Goal: Transaction & Acquisition: Purchase product/service

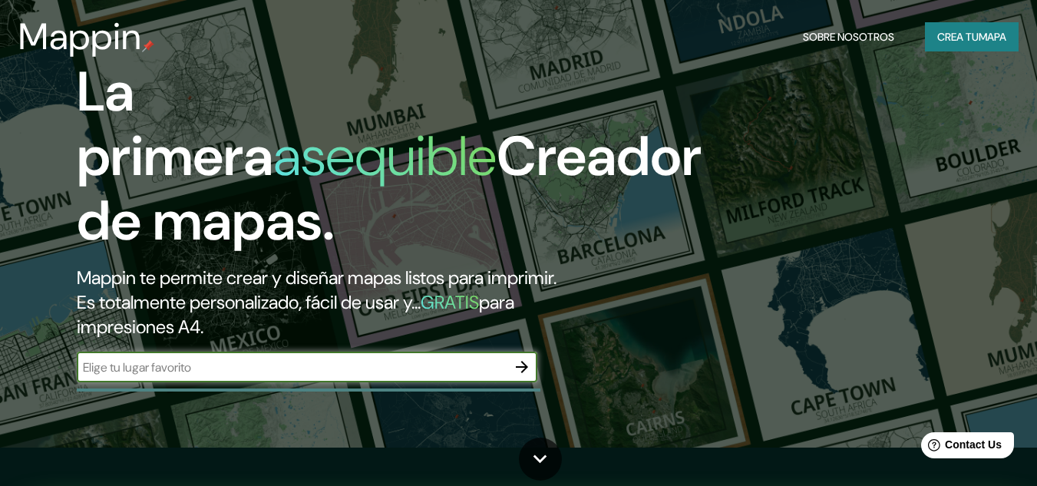
scroll to position [77, 0]
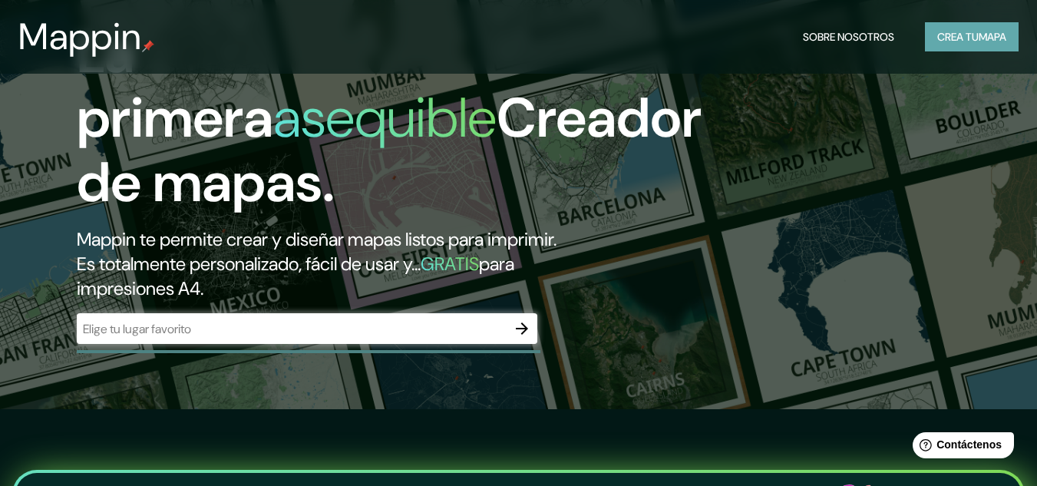
click at [962, 35] on font "Crea tu" at bounding box center [957, 37] width 41 height 14
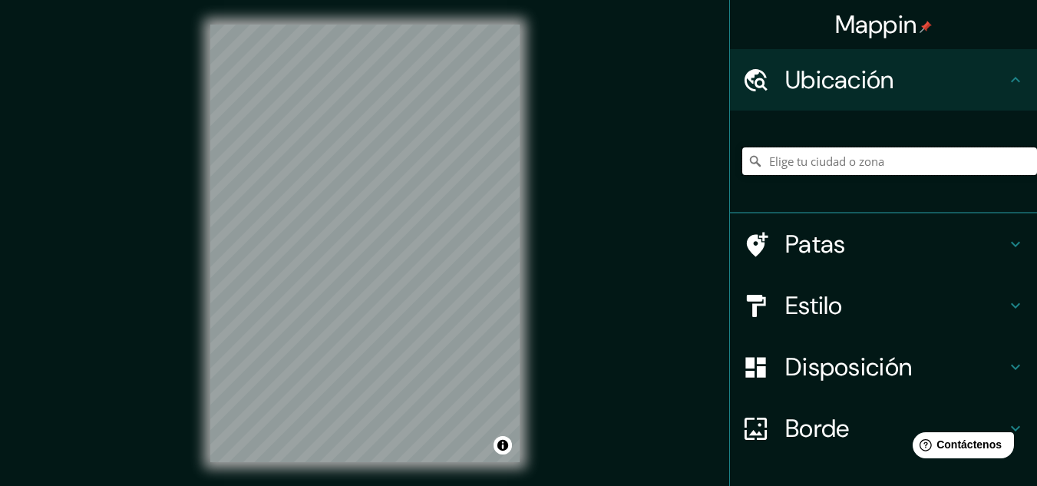
click at [896, 168] on input "Elige tu ciudad o zona" at bounding box center [889, 161] width 295 height 28
paste input "GC6G+64 [GEOGRAPHIC_DATA], [GEOGRAPHIC_DATA]"
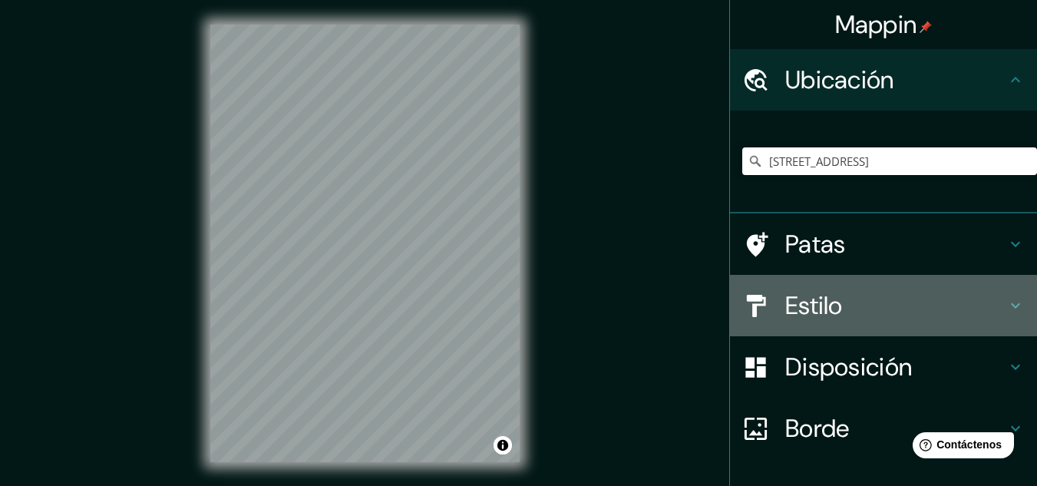
click at [817, 302] on font "Estilo" at bounding box center [814, 305] width 58 height 32
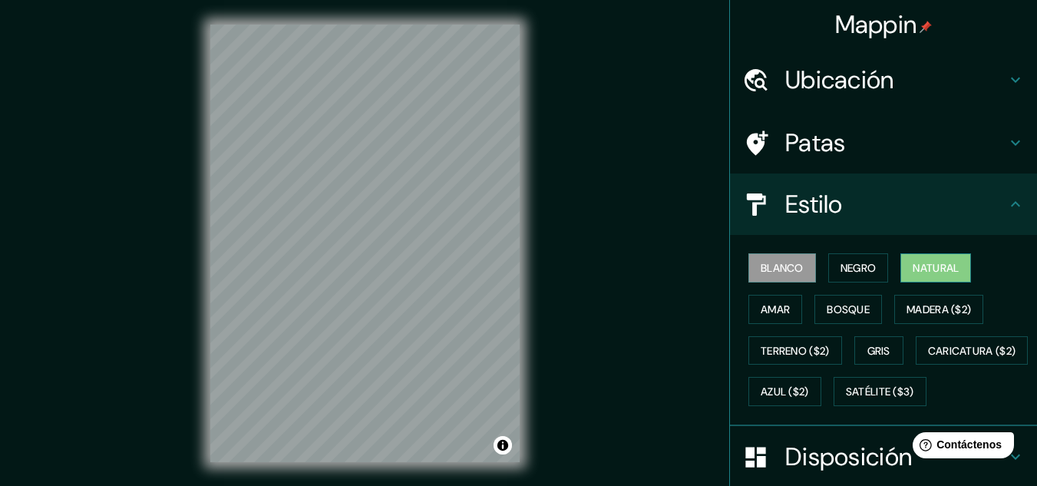
click at [925, 262] on font "Natural" at bounding box center [935, 268] width 46 height 14
click at [799, 348] on font "Terreno ($2)" at bounding box center [794, 351] width 69 height 14
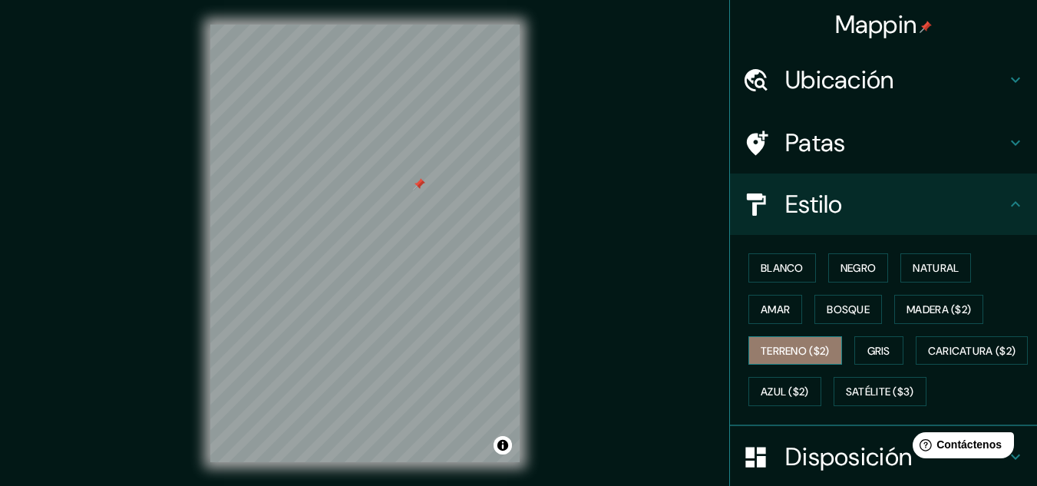
click at [790, 341] on font "Terreno ($2)" at bounding box center [794, 351] width 69 height 20
click at [775, 310] on font "Amar" at bounding box center [774, 309] width 29 height 14
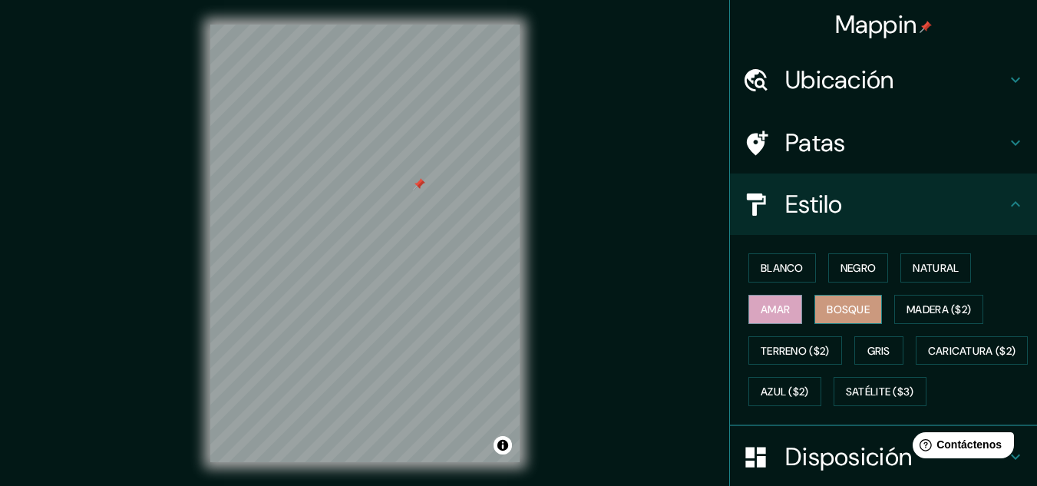
click at [832, 304] on font "Bosque" at bounding box center [847, 309] width 43 height 14
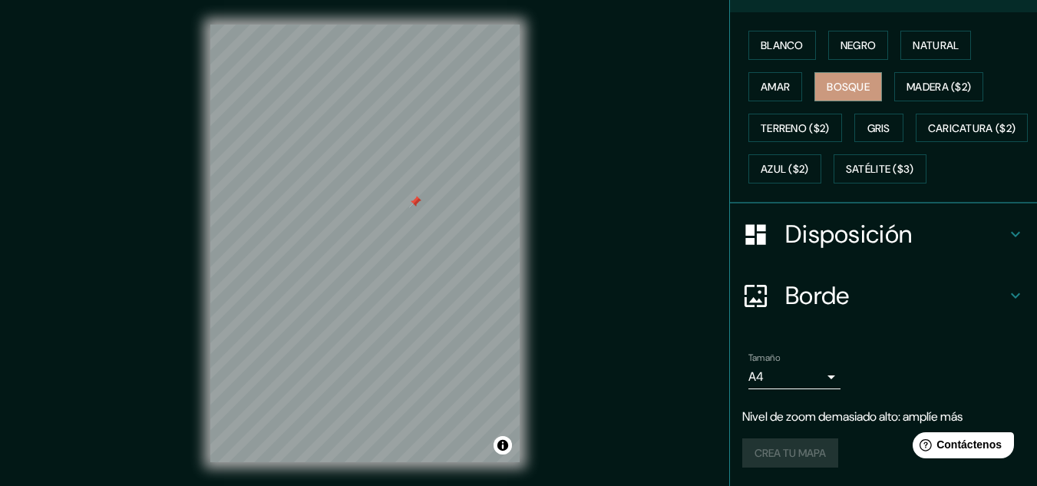
click at [823, 242] on font "Disposición" at bounding box center [848, 234] width 127 height 32
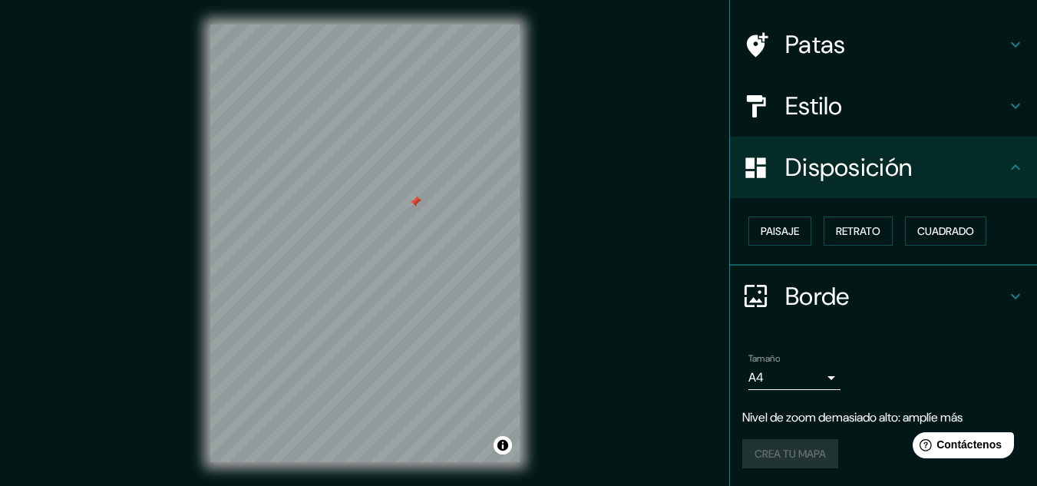
scroll to position [98, 0]
click at [776, 236] on font "Paisaje" at bounding box center [779, 231] width 38 height 14
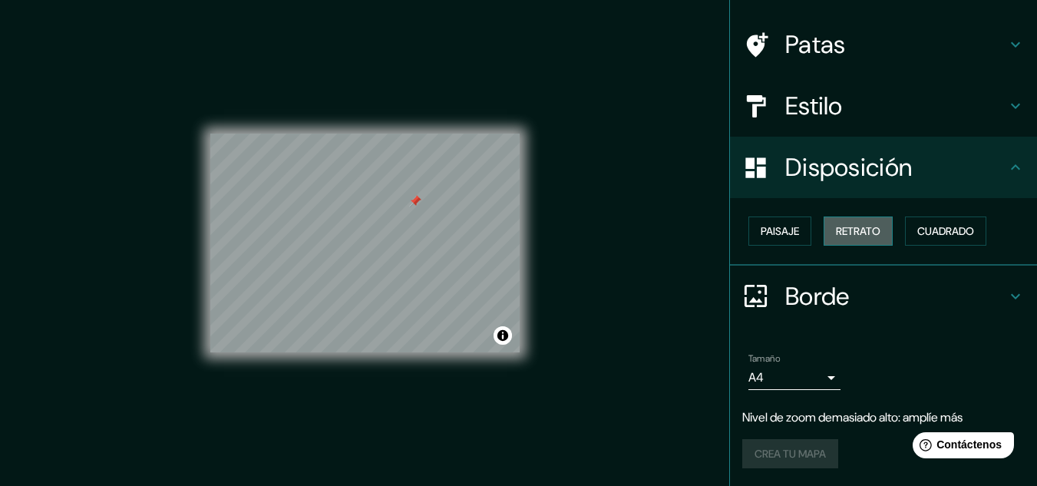
click at [863, 232] on font "Retrato" at bounding box center [858, 231] width 45 height 14
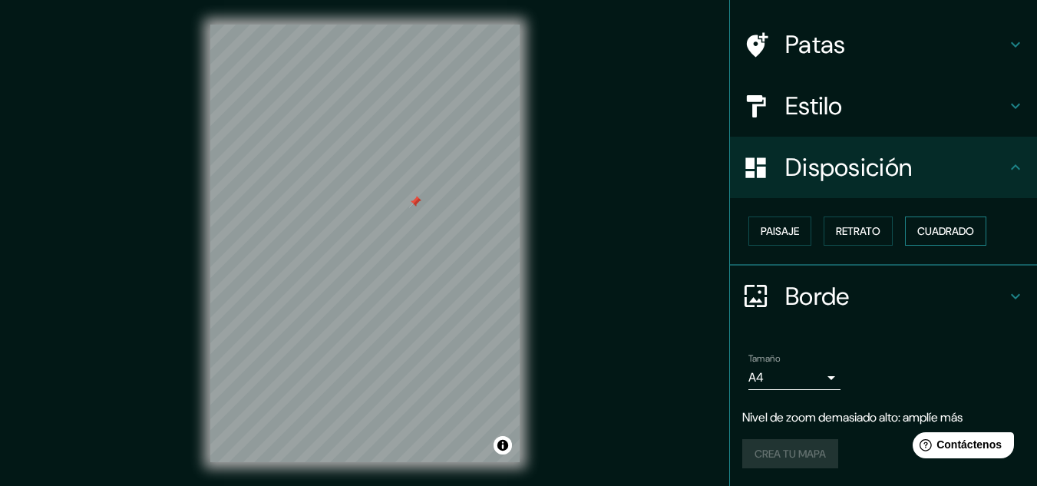
click at [907, 227] on button "Cuadrado" at bounding box center [945, 230] width 81 height 29
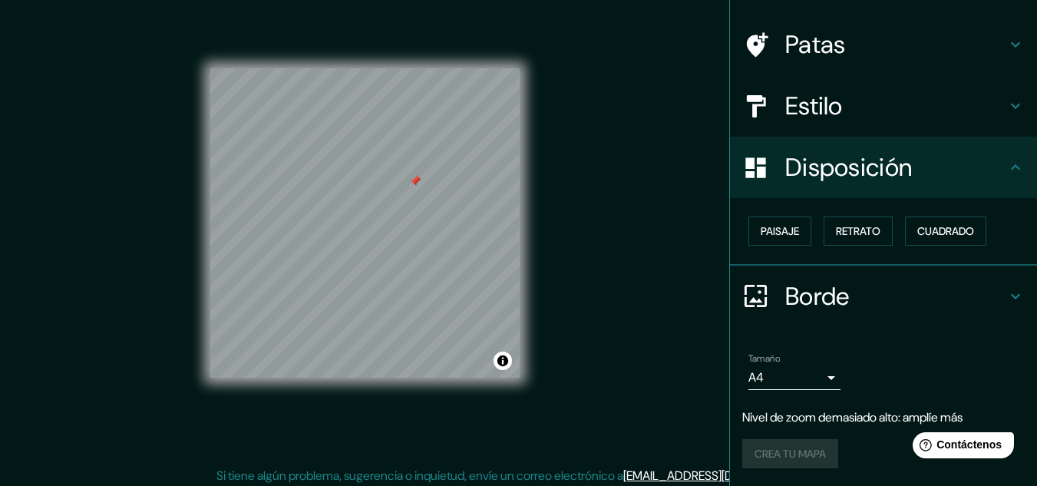
scroll to position [25, 0]
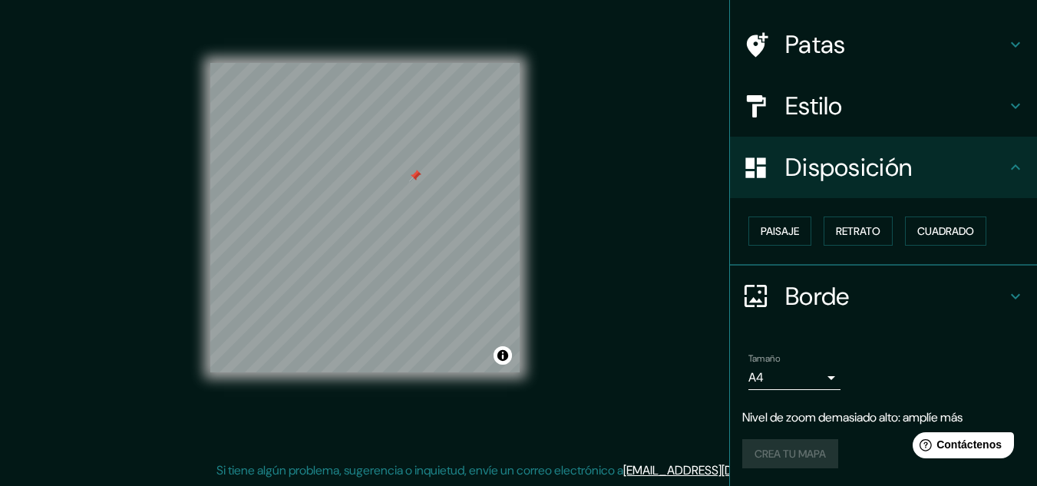
click at [822, 100] on font "Estilo" at bounding box center [814, 106] width 58 height 32
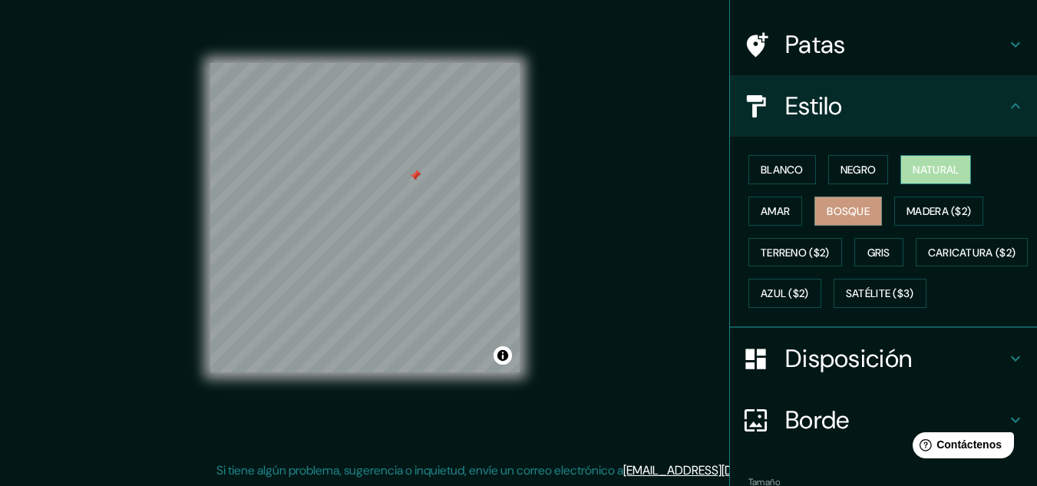
click at [929, 165] on font "Natural" at bounding box center [935, 170] width 46 height 14
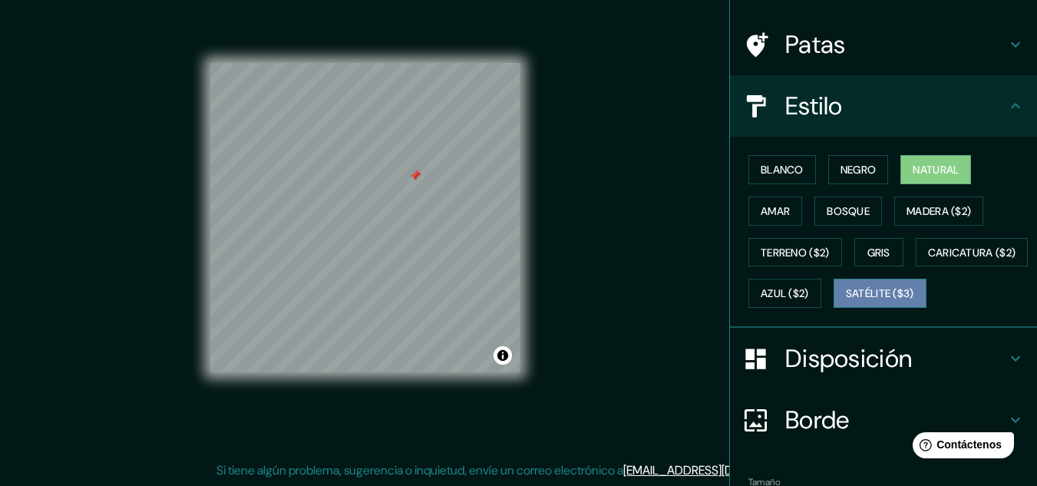
click at [846, 301] on font "Satélite ($3)" at bounding box center [880, 294] width 68 height 14
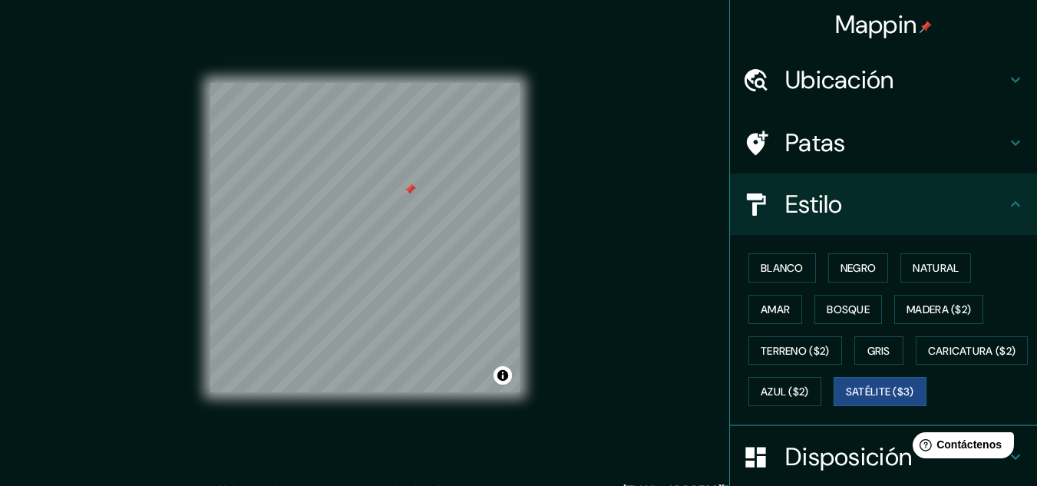
scroll to position [0, 0]
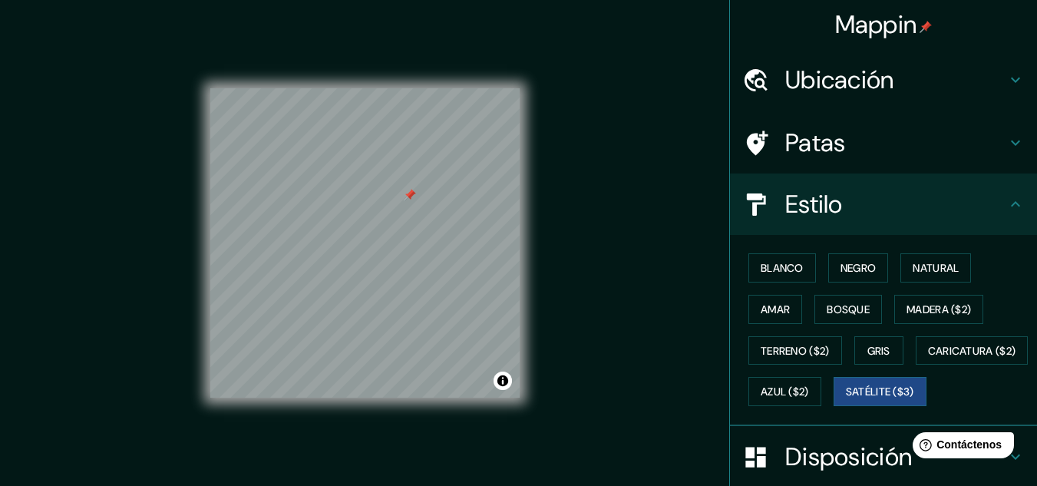
click at [857, 86] on font "Ubicación" at bounding box center [839, 80] width 109 height 32
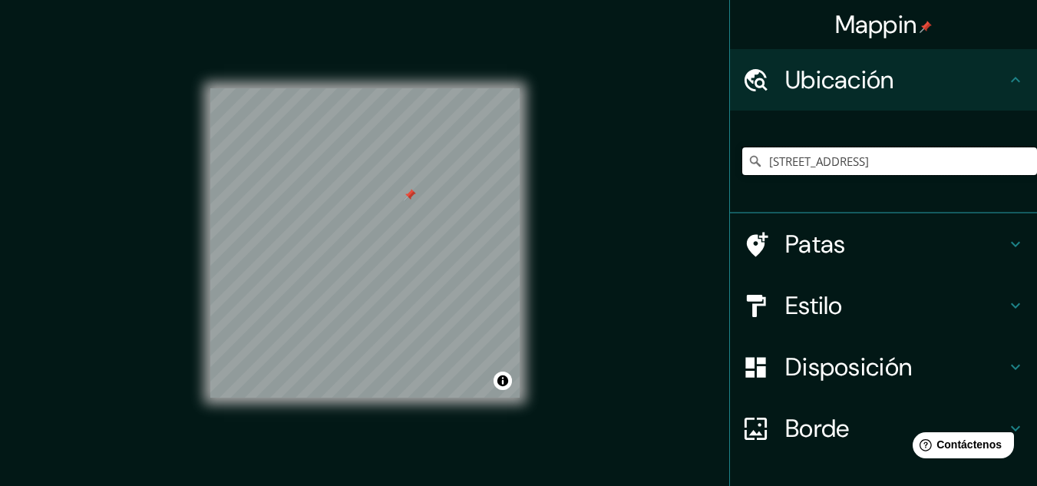
click at [500, 101] on div "Mappin Ubicación [STREET_ADDRESS] Patas Estilo Disposición [PERSON_NAME] un [PE…" at bounding box center [518, 255] width 1037 height 511
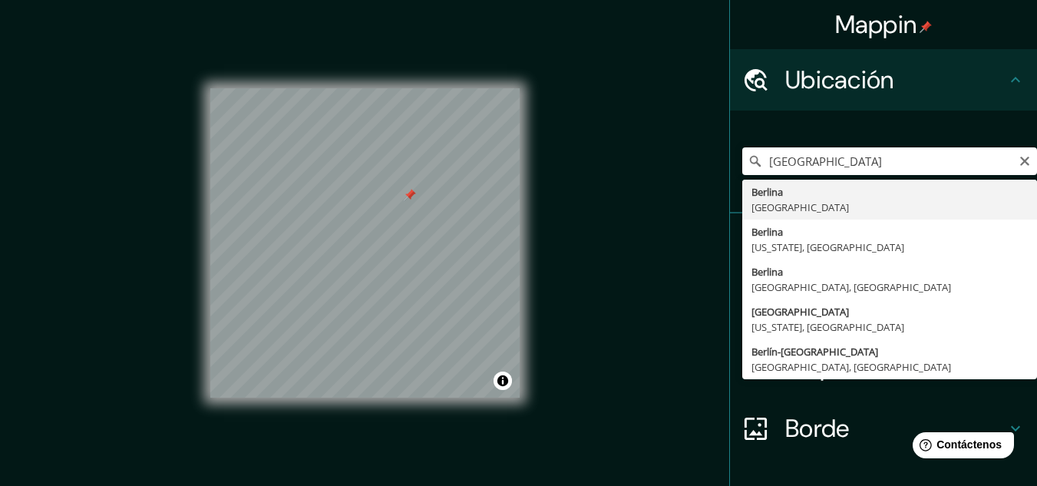
type input "[GEOGRAPHIC_DATA], [GEOGRAPHIC_DATA]"
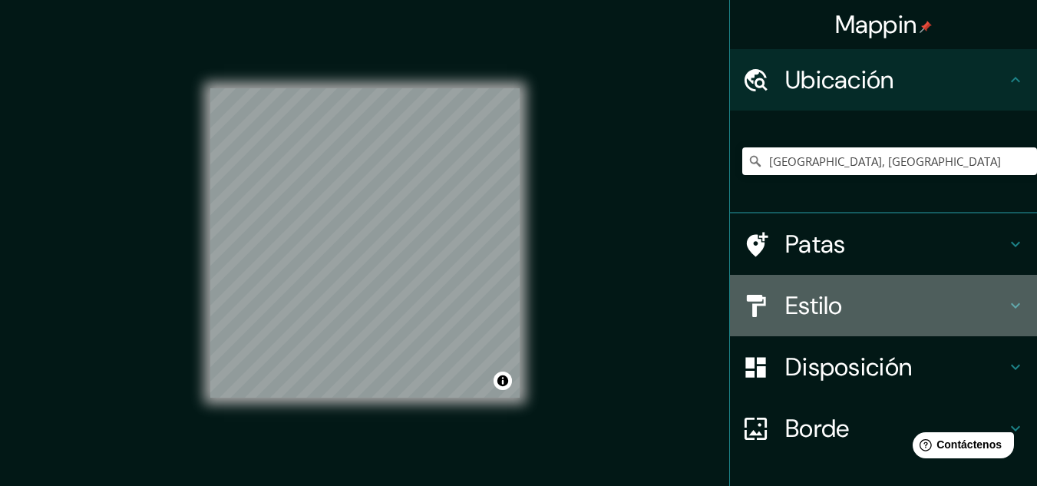
click at [823, 301] on font "Estilo" at bounding box center [814, 305] width 58 height 32
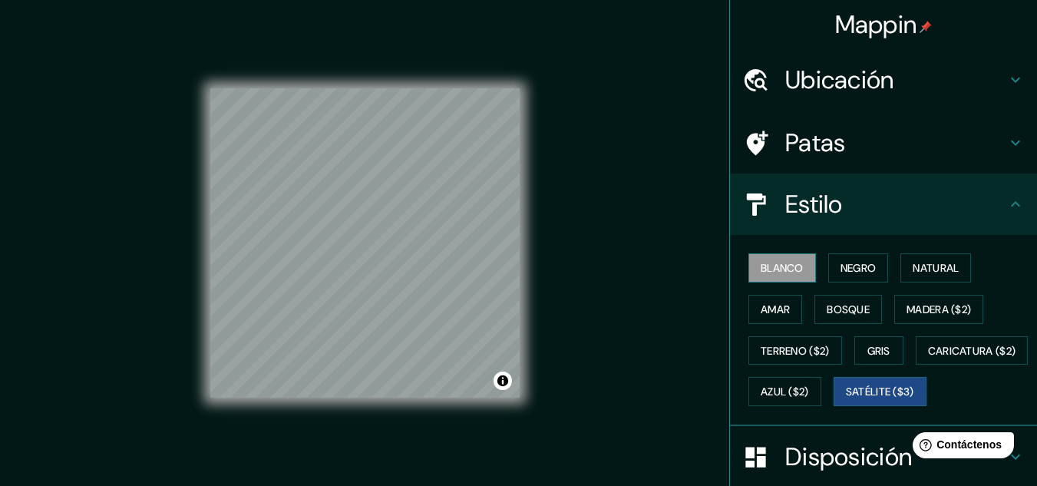
click at [773, 279] on button "Blanco" at bounding box center [782, 267] width 68 height 29
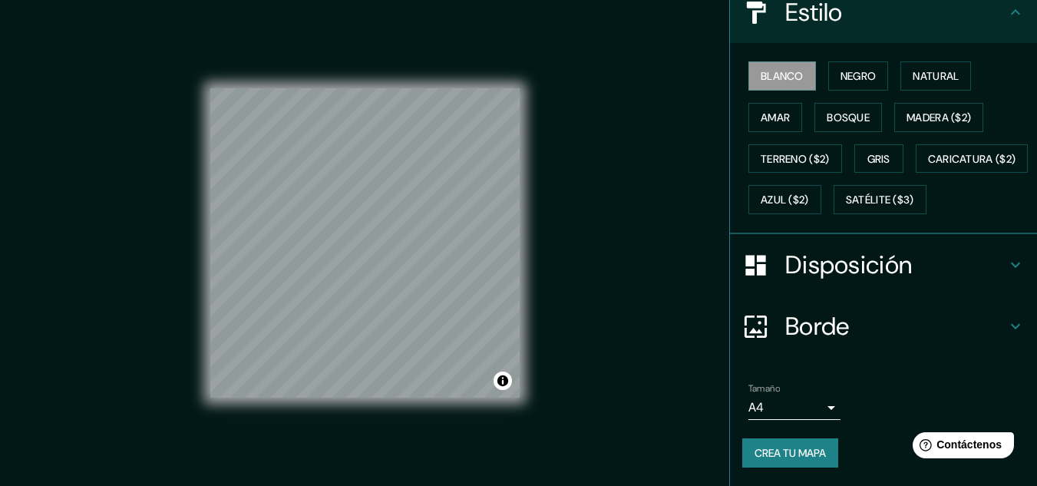
scroll to position [233, 0]
click at [799, 450] on font "Crea tu mapa" at bounding box center [789, 453] width 71 height 14
click at [814, 331] on font "Borde" at bounding box center [817, 326] width 64 height 32
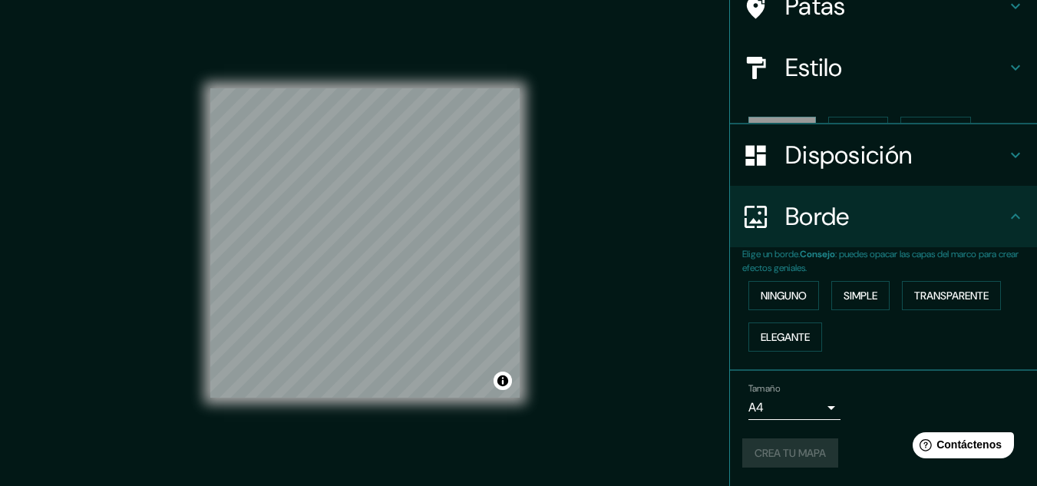
scroll to position [111, 0]
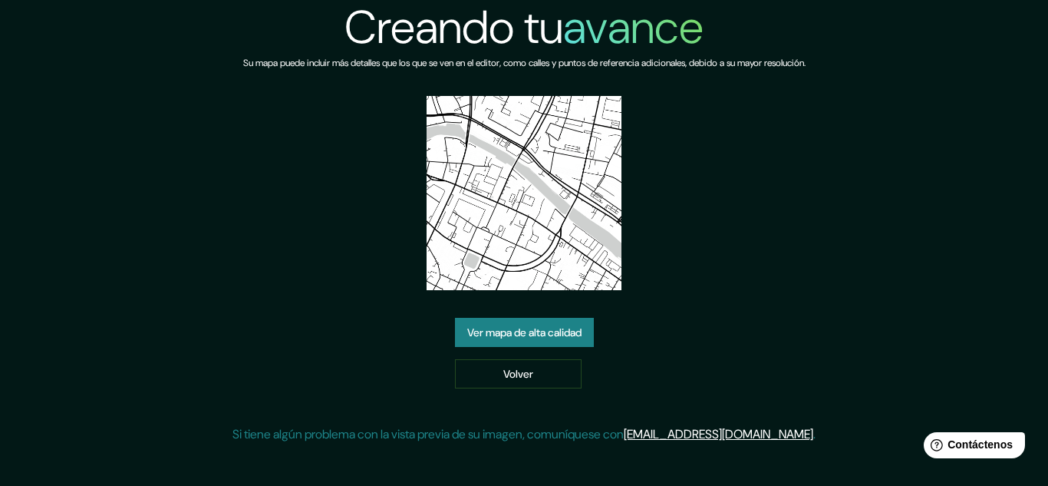
click at [533, 334] on font "Ver mapa de alta calidad" at bounding box center [524, 332] width 114 height 14
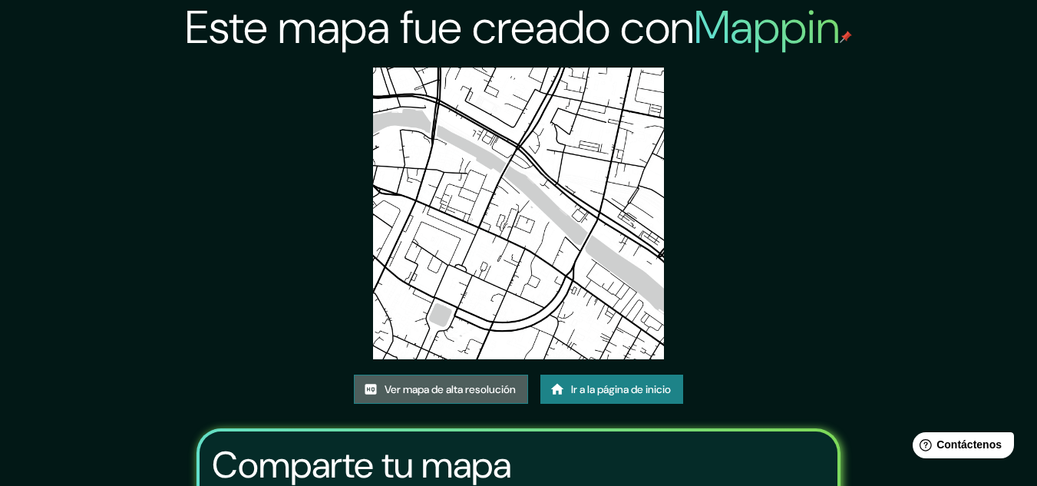
click at [485, 397] on font "Ver mapa de alta resolución" at bounding box center [449, 389] width 131 height 20
